Goal: Task Accomplishment & Management: Manage account settings

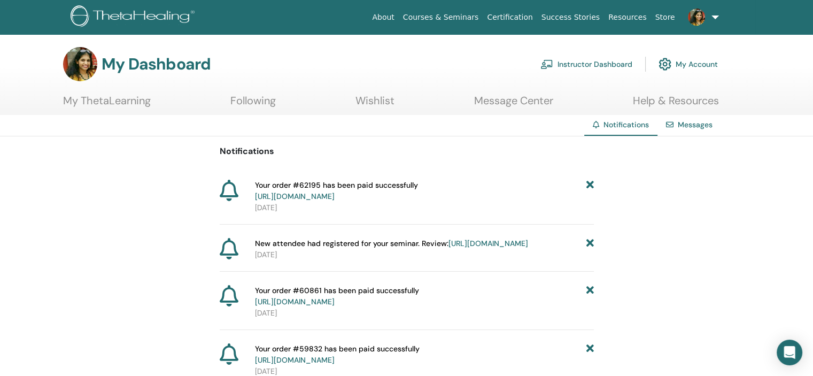
click at [630, 64] on link "Instructor Dashboard" at bounding box center [587, 64] width 92 height 24
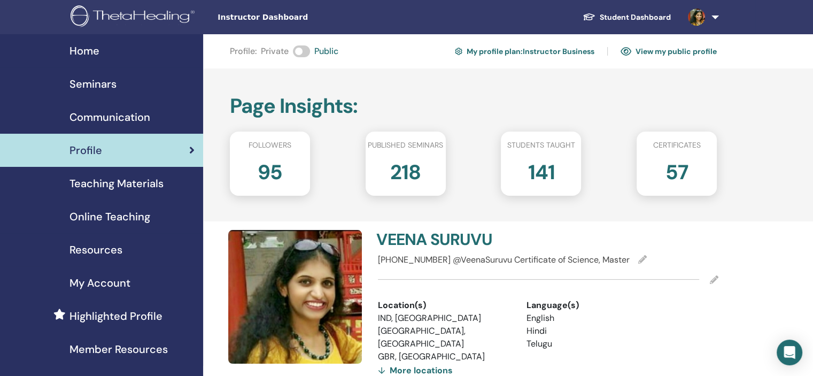
click at [144, 219] on span "Online Teaching" at bounding box center [110, 217] width 81 height 16
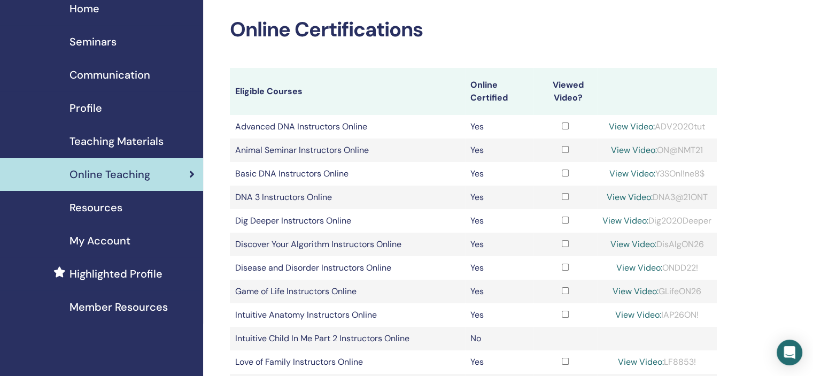
scroll to position [214, 0]
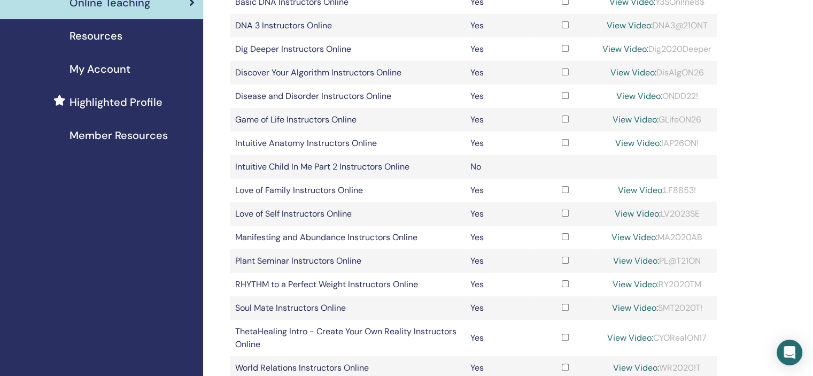
drag, startPoint x: 663, startPoint y: 74, endPoint x: 712, endPoint y: 74, distance: 49.2
click at [712, 74] on td "View Video: DisAlgON26" at bounding box center [657, 73] width 120 height 24
copy div "DisAlgON26"
click at [620, 73] on link "View Video:" at bounding box center [633, 72] width 46 height 11
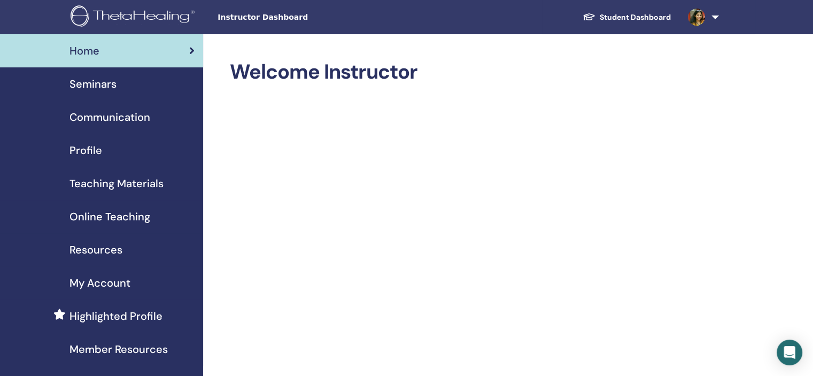
click at [127, 212] on span "Online Teaching" at bounding box center [110, 217] width 81 height 16
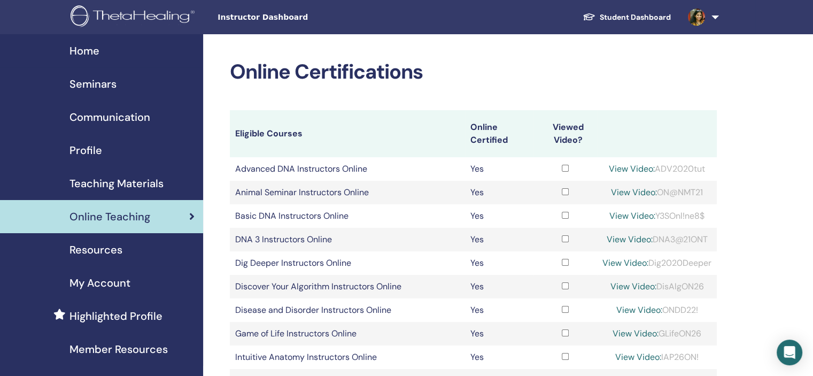
click at [133, 81] on div "Seminars" at bounding box center [102, 84] width 186 height 16
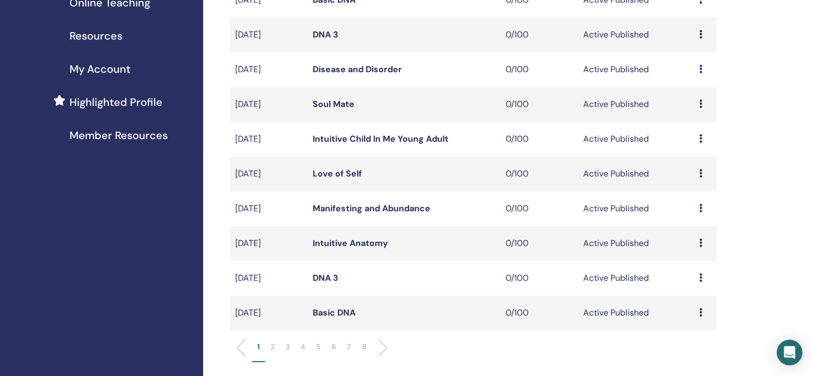
scroll to position [267, 0]
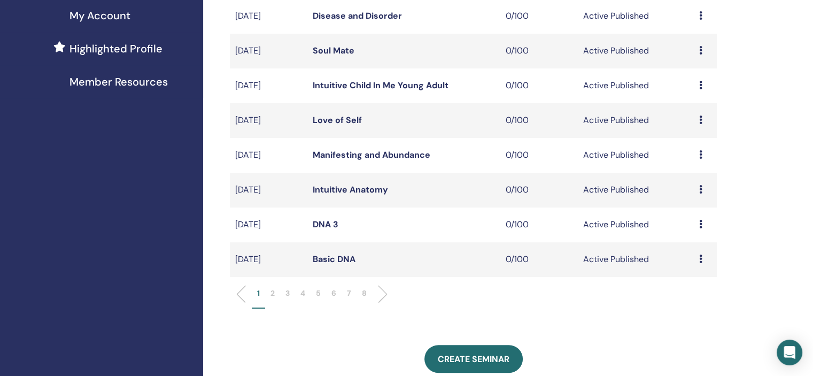
click at [318, 295] on p "5" at bounding box center [318, 293] width 5 height 11
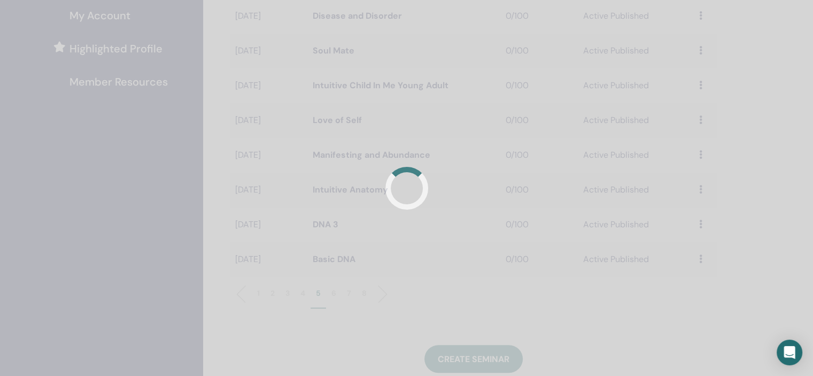
click at [334, 295] on div at bounding box center [406, 188] width 813 height 376
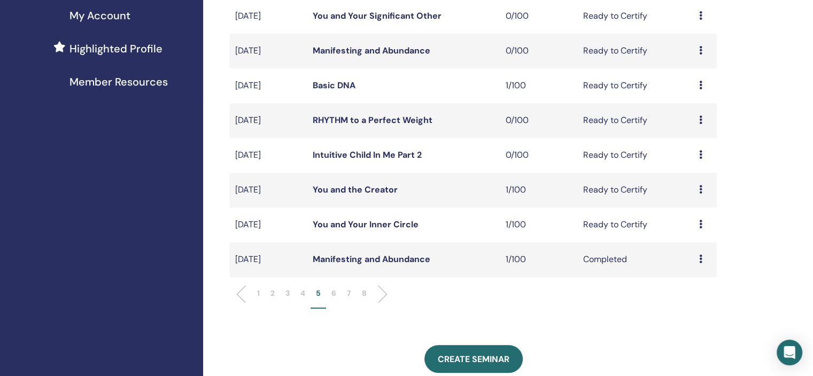
click at [335, 295] on p "6" at bounding box center [334, 293] width 5 height 11
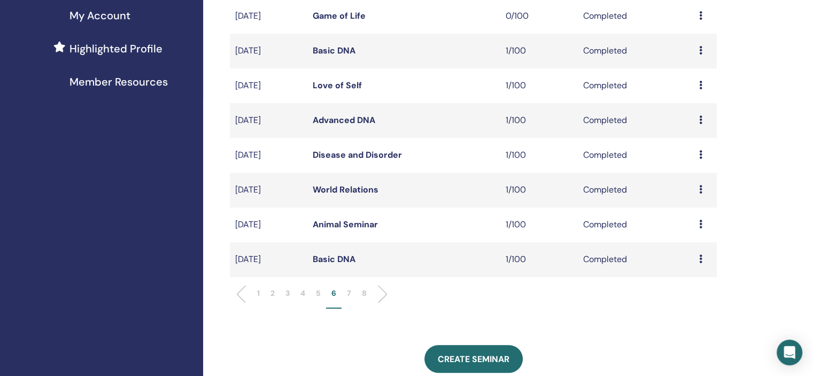
click at [700, 156] on icon at bounding box center [700, 154] width 3 height 9
click at [686, 183] on link "Attendees" at bounding box center [693, 180] width 41 height 11
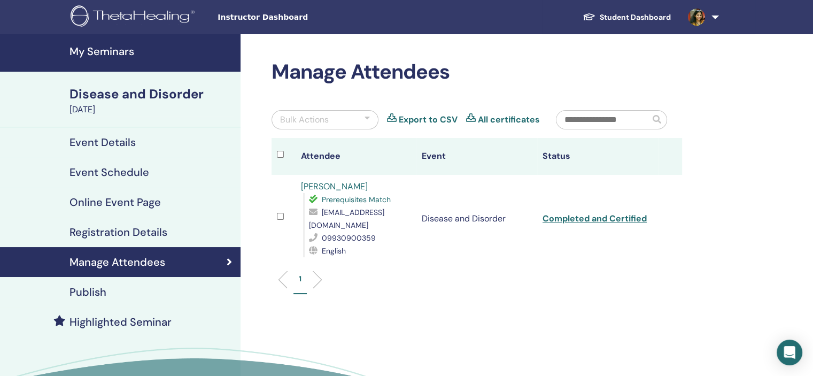
click at [334, 186] on link "[PERSON_NAME]" at bounding box center [334, 186] width 67 height 11
click at [106, 51] on h4 "My Seminars" at bounding box center [152, 51] width 165 height 13
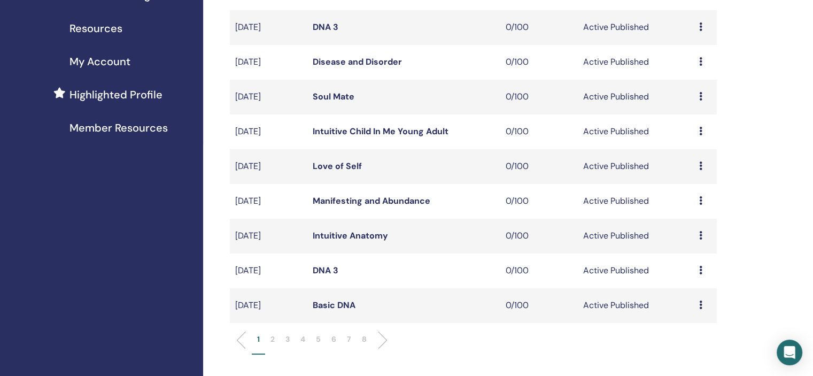
scroll to position [267, 0]
